Goal: Information Seeking & Learning: Learn about a topic

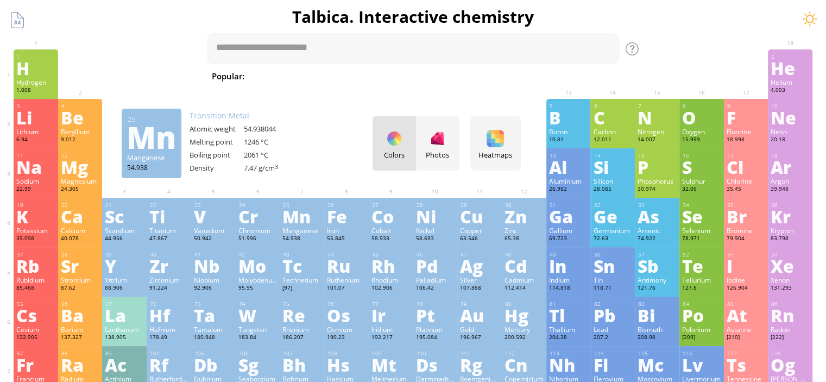
click at [298, 221] on div "Mn" at bounding box center [301, 216] width 39 height 17
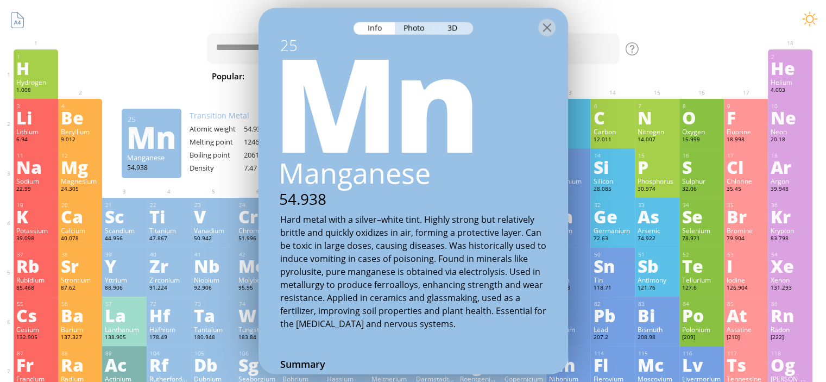
click at [411, 30] on div "Photo" at bounding box center [414, 28] width 39 height 12
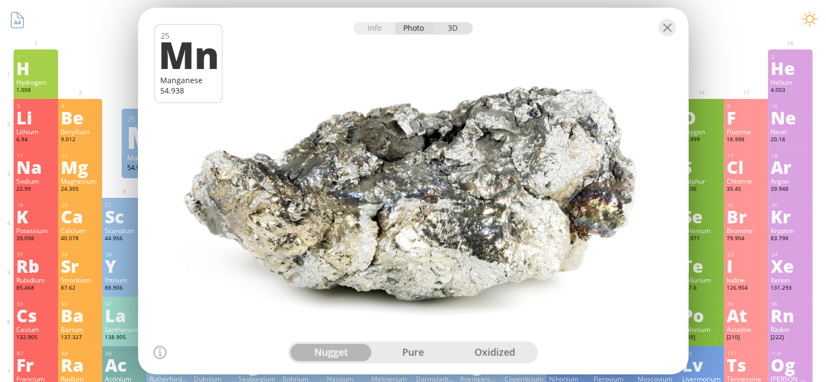
click at [450, 30] on div "3D" at bounding box center [453, 28] width 39 height 12
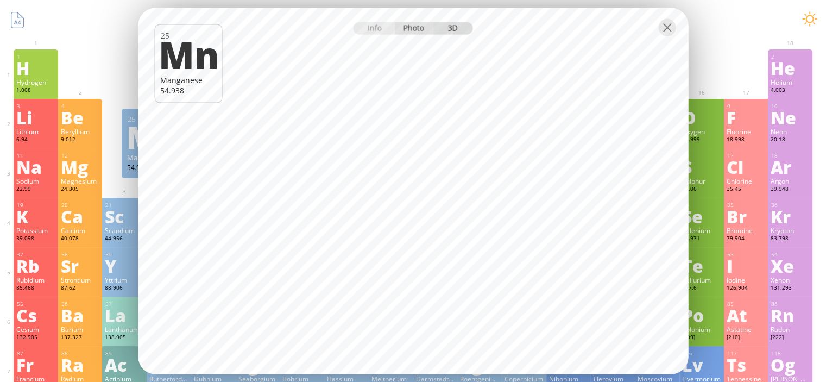
click at [417, 26] on div "Photo" at bounding box center [414, 28] width 39 height 12
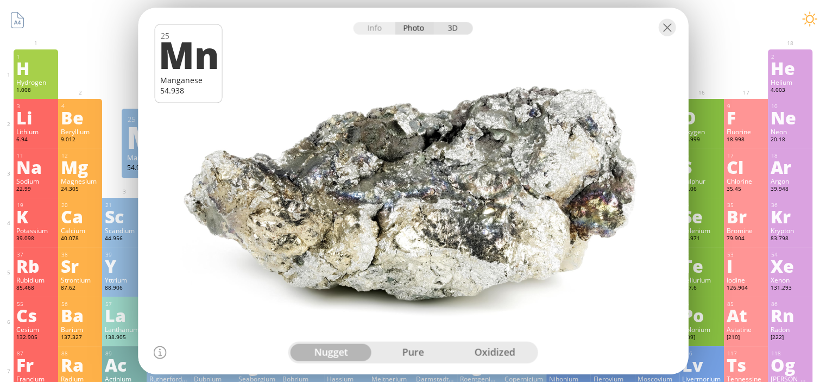
click at [456, 30] on div "3D" at bounding box center [453, 28] width 39 height 12
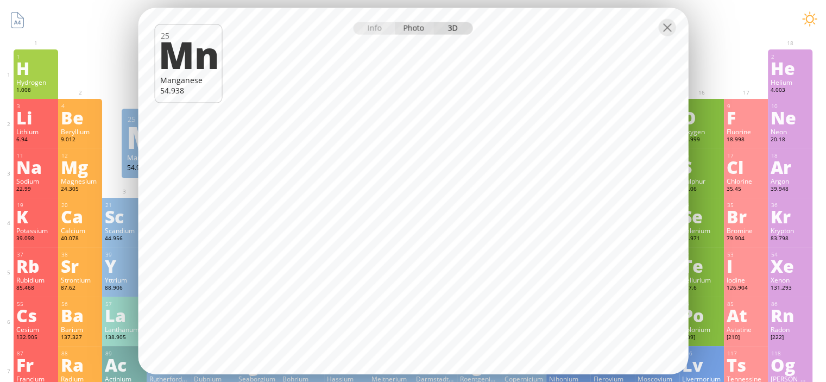
click at [413, 33] on div "Photo" at bounding box center [414, 28] width 39 height 12
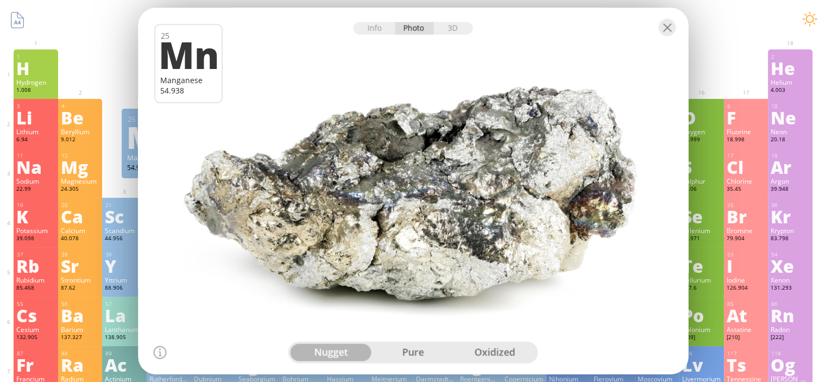
click at [420, 354] on div "pure" at bounding box center [413, 352] width 82 height 17
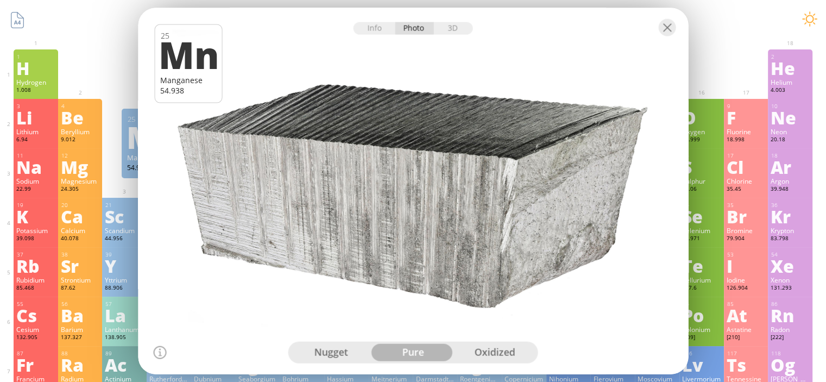
click at [493, 352] on div "oxidized" at bounding box center [495, 352] width 82 height 17
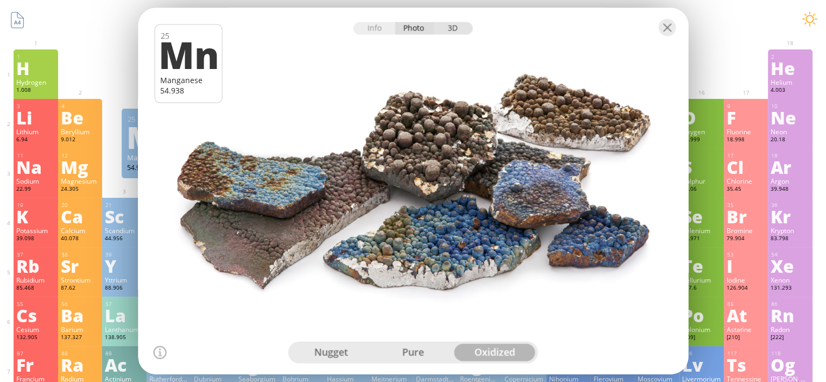
click at [449, 30] on div "3D" at bounding box center [453, 28] width 39 height 12
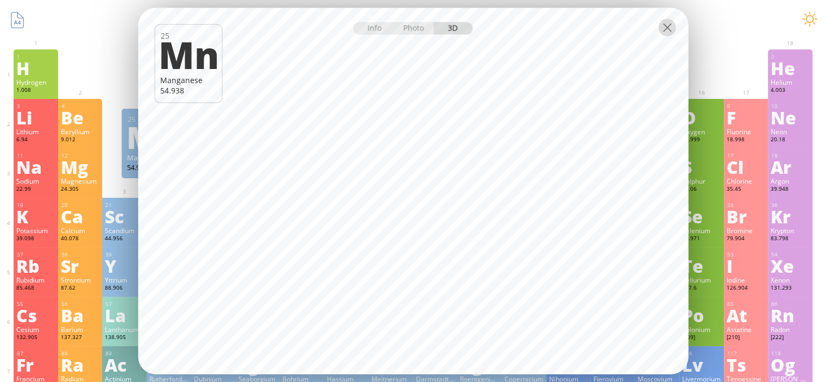
click at [670, 29] on div at bounding box center [666, 26] width 17 height 17
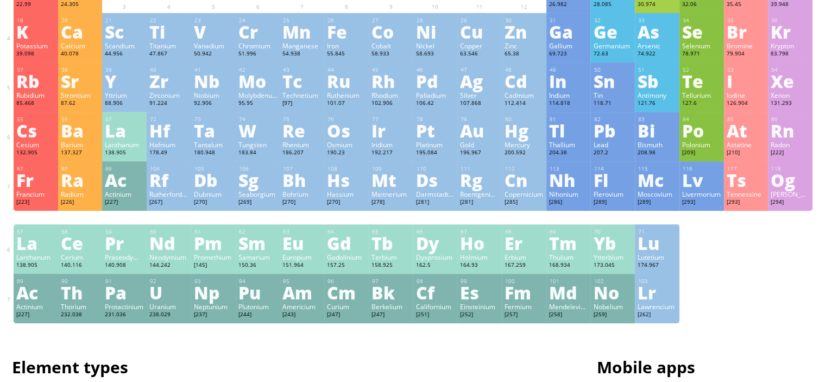
scroll to position [217, 0]
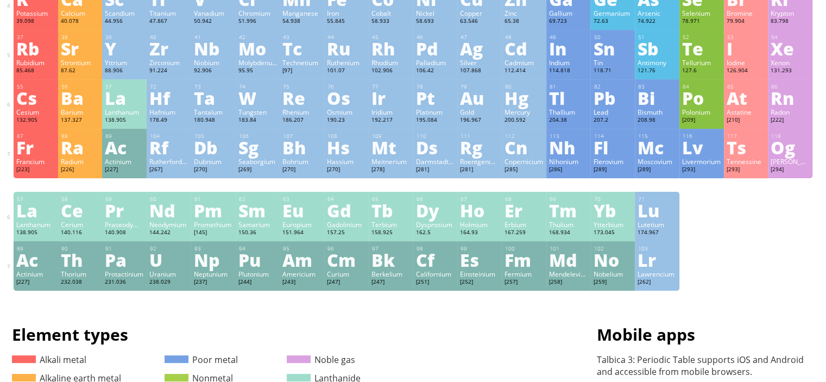
click at [479, 150] on div "Rg" at bounding box center [479, 147] width 39 height 17
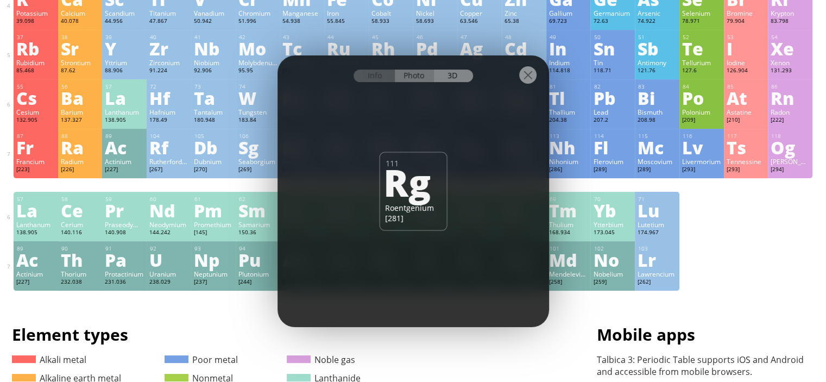
click at [414, 75] on div "Photo" at bounding box center [414, 76] width 39 height 12
click at [373, 76] on div "Info" at bounding box center [375, 76] width 42 height 12
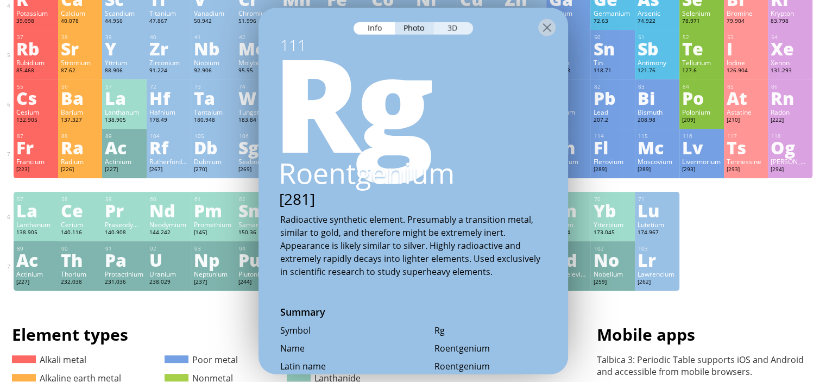
click at [451, 26] on div "3D" at bounding box center [453, 28] width 39 height 12
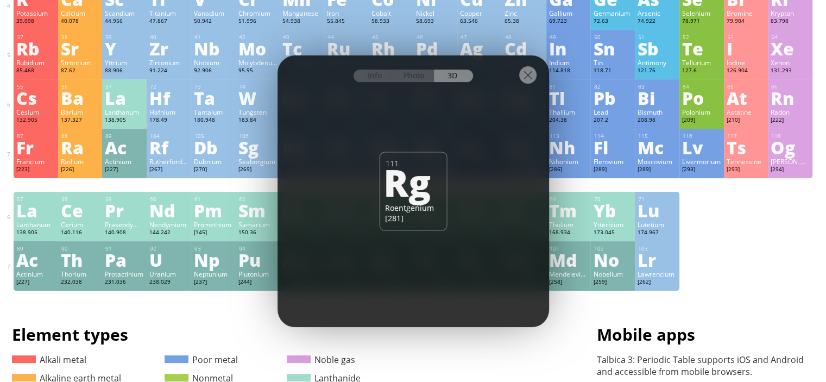
click at [526, 78] on div at bounding box center [527, 74] width 17 height 17
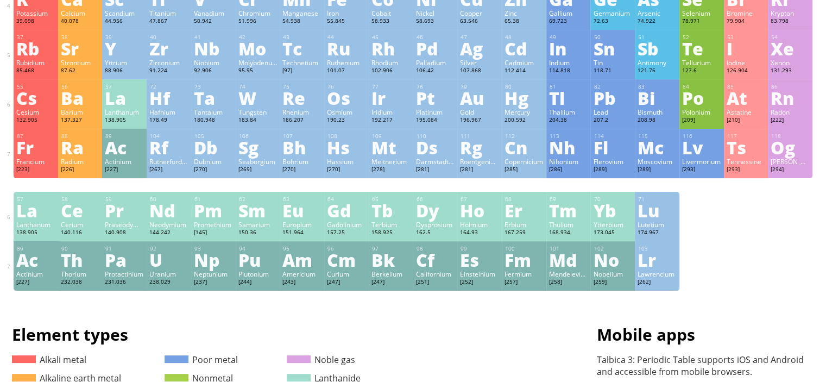
click at [610, 46] on div "Sn" at bounding box center [612, 48] width 39 height 17
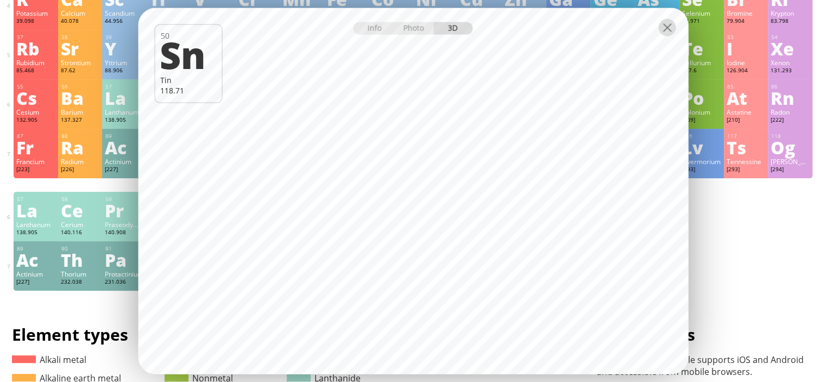
click at [669, 32] on div at bounding box center [666, 26] width 17 height 17
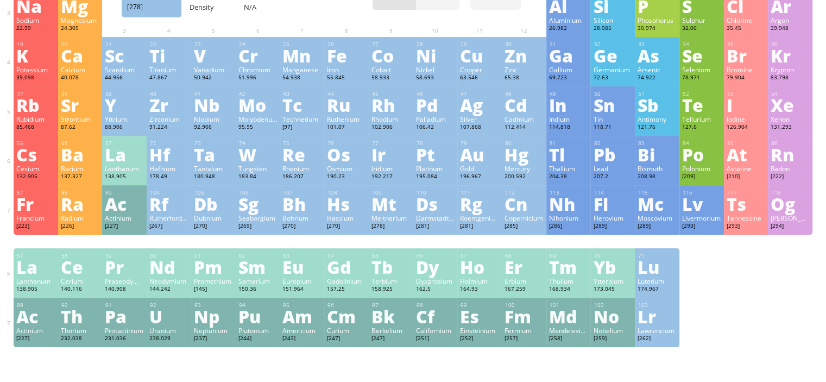
scroll to position [0, 0]
